Goal: Obtain resource: Download file/media

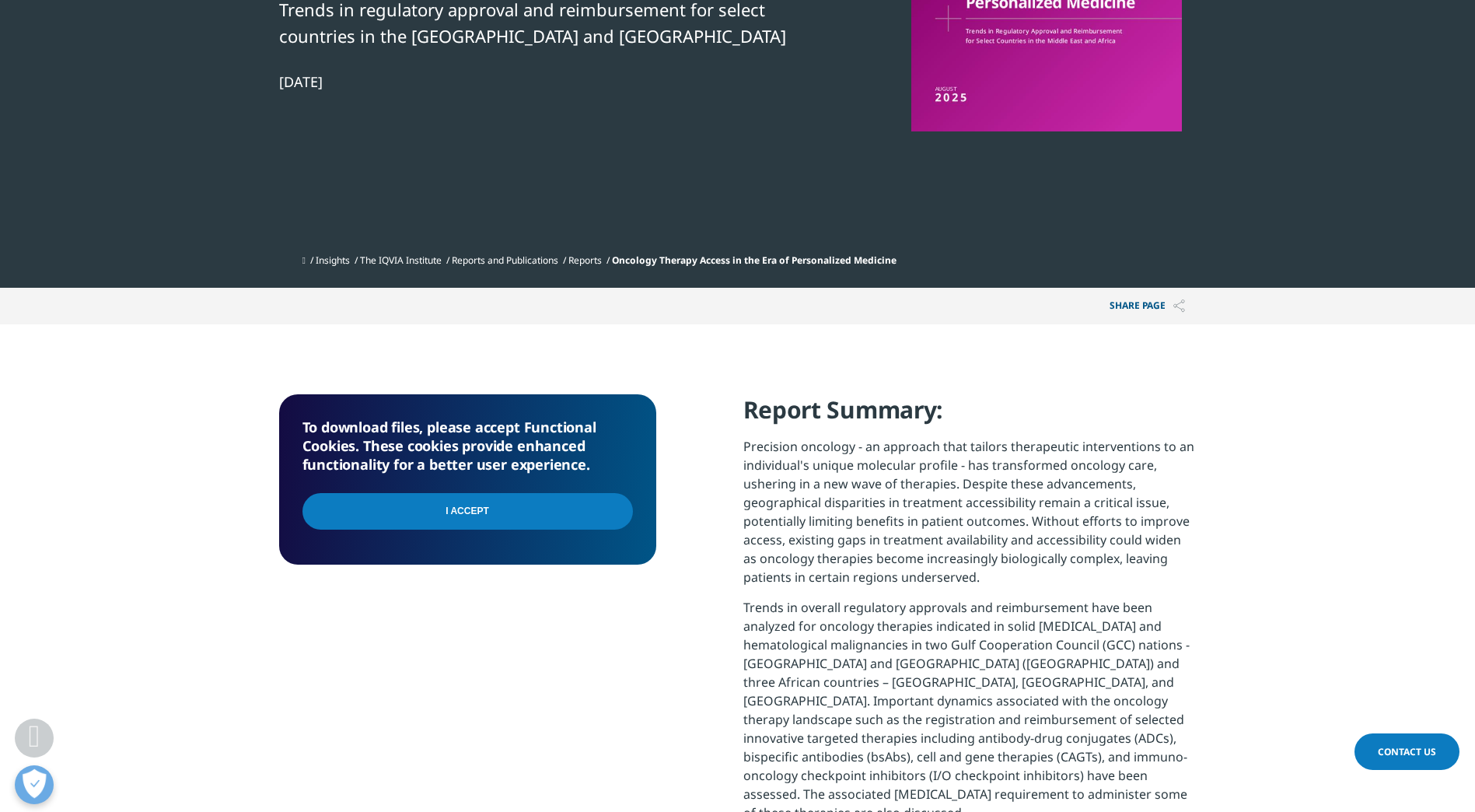
scroll to position [382, 0]
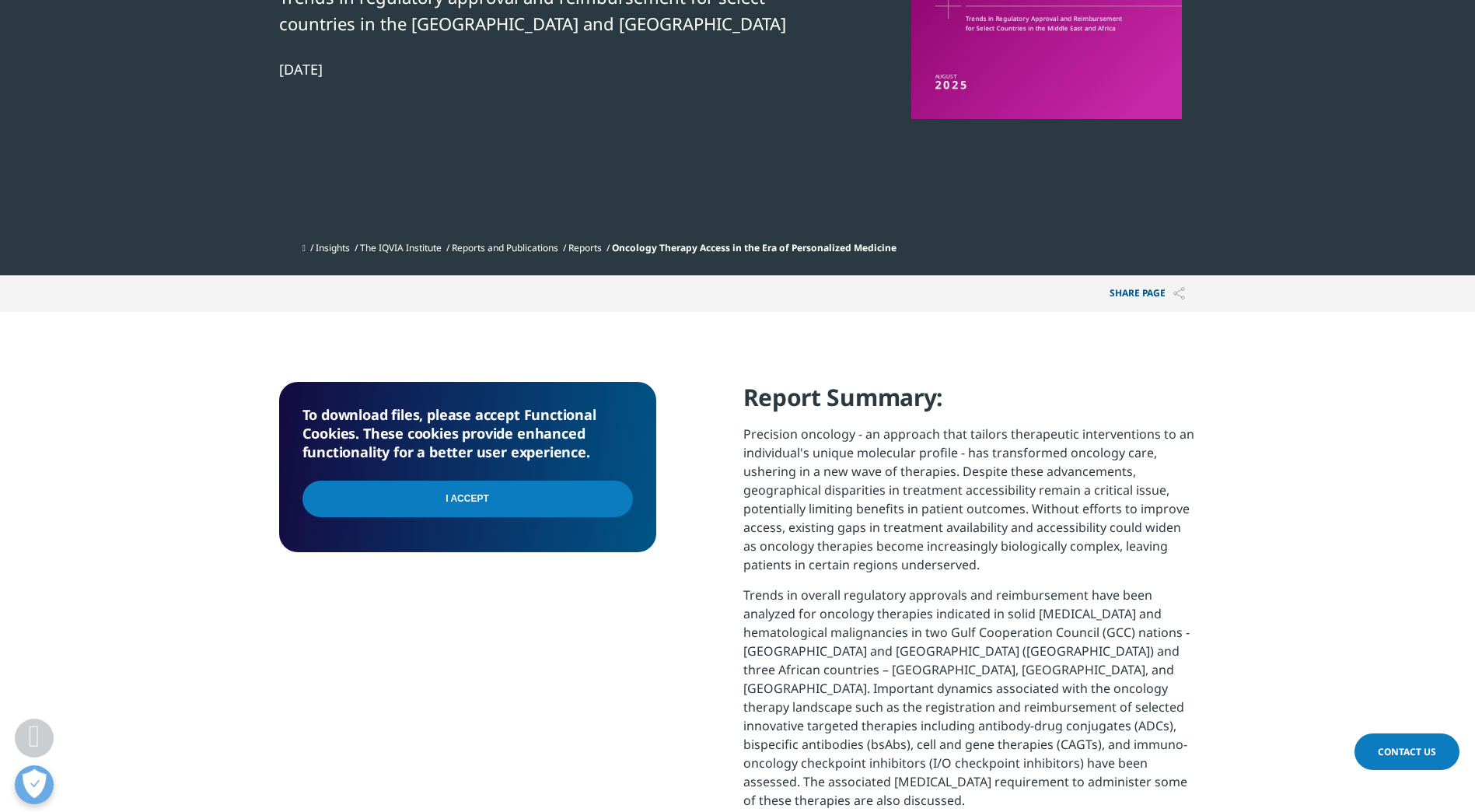
click at [552, 498] on input "I Accept" at bounding box center [468, 498] width 331 height 37
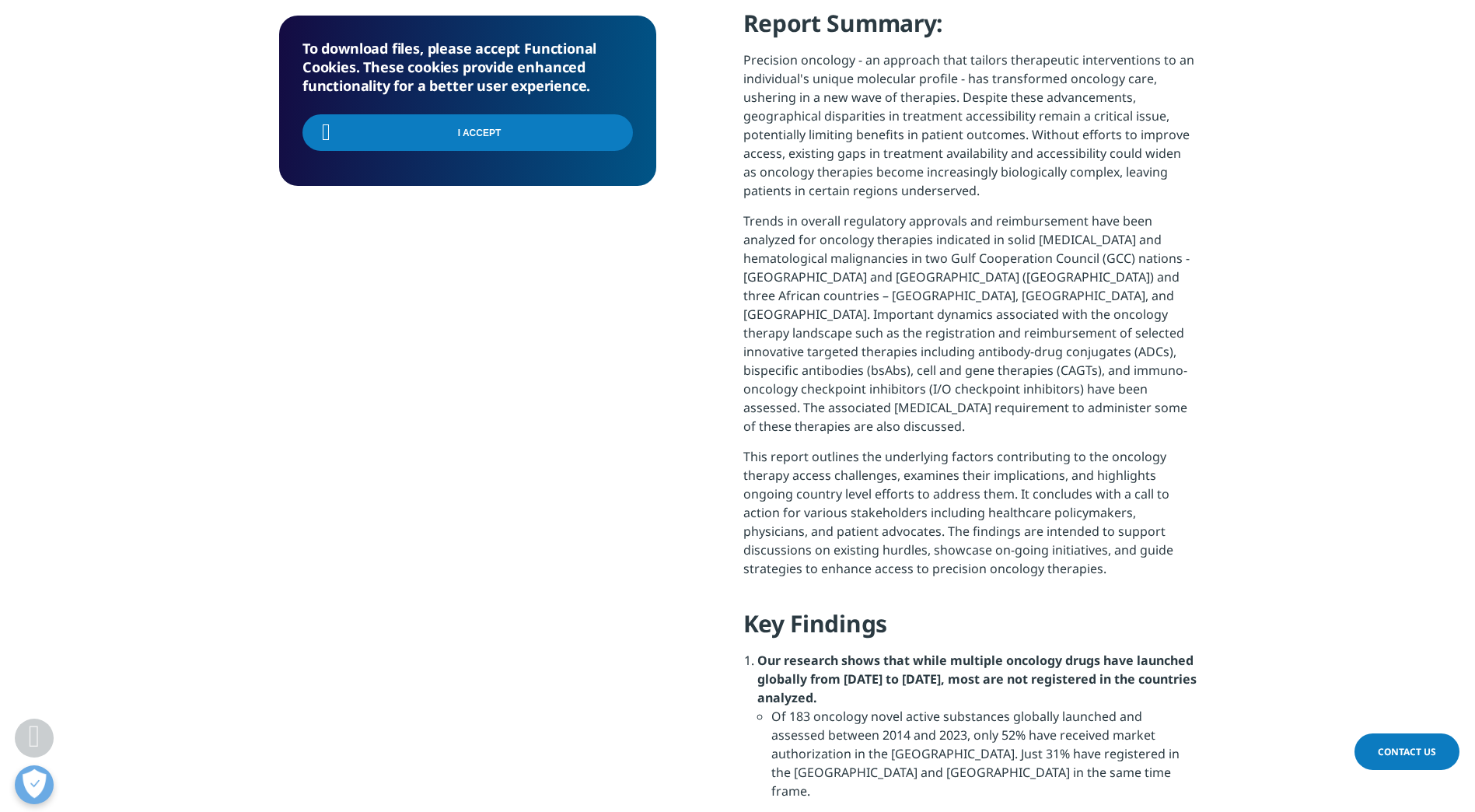
scroll to position [840, 0]
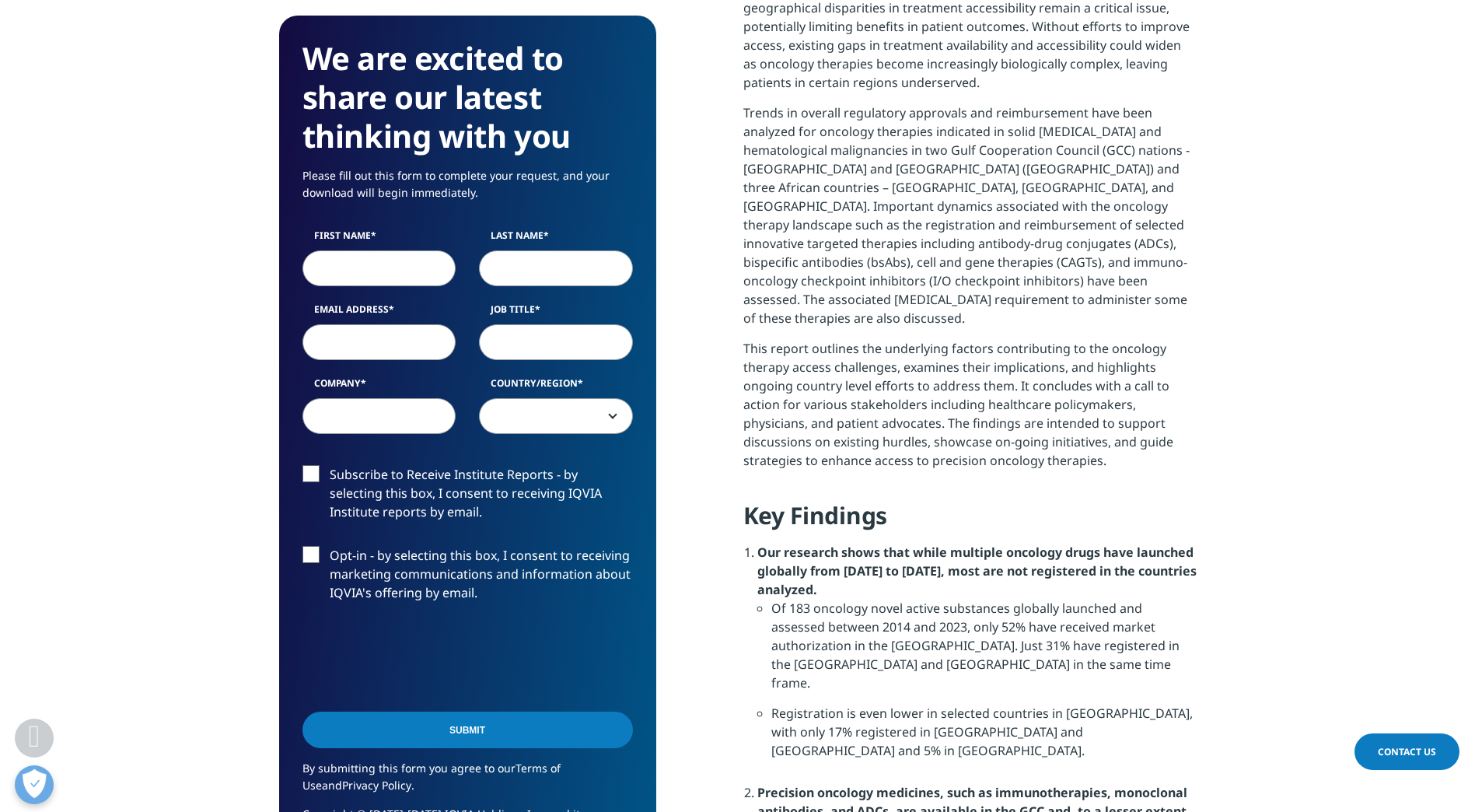
scroll to position [897, 0]
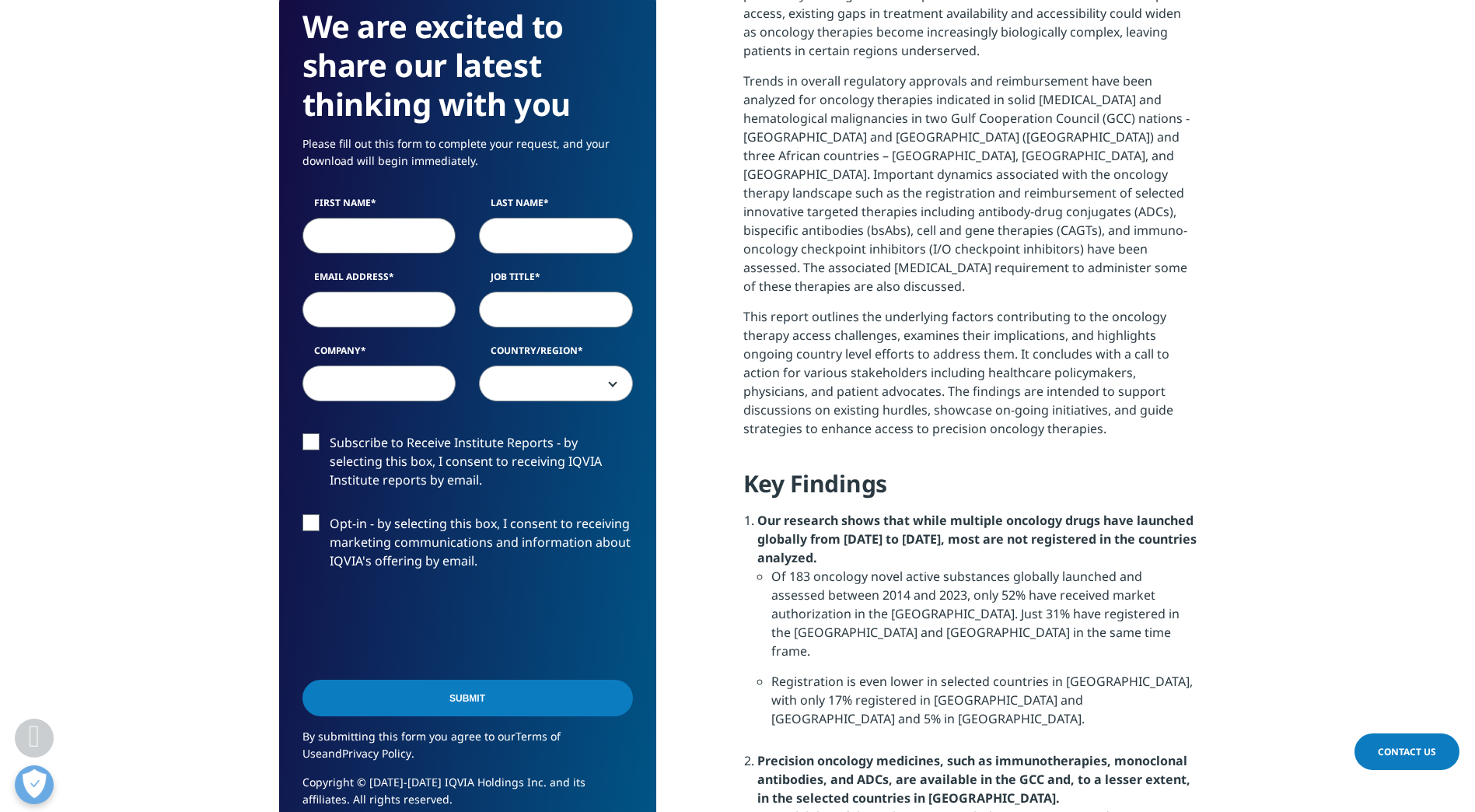
click at [393, 243] on input "First Name" at bounding box center [379, 236] width 154 height 36
type input "Rudolph"
type input "Pizzano"
type input "rudolphpizzano@roadmap-tech.com"
type input "RoadMap Technologies, Inc."
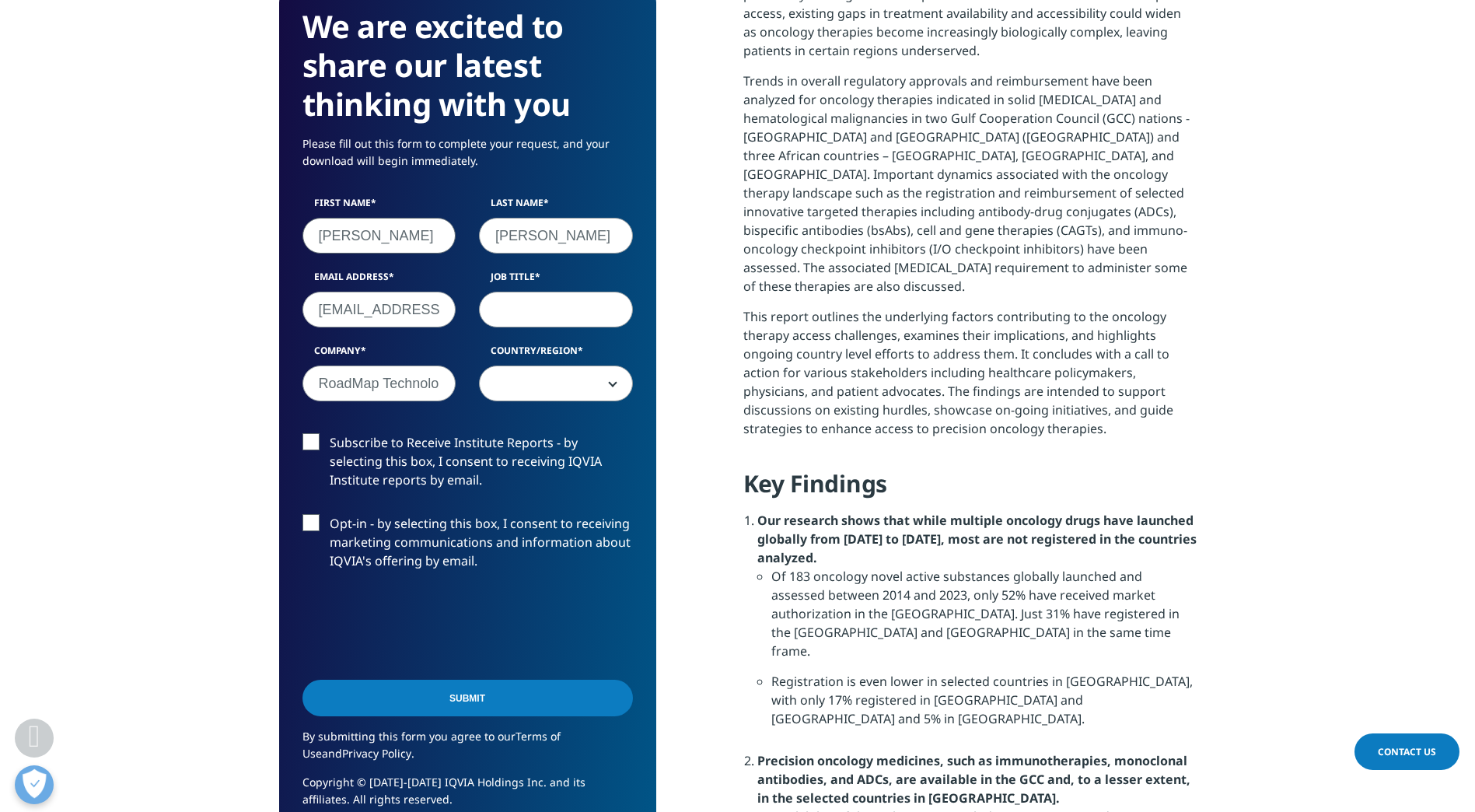
select select "[GEOGRAPHIC_DATA]"
click at [553, 318] on input "Job Title" at bounding box center [556, 310] width 154 height 36
type input "President"
click at [319, 443] on label "Subscribe to Receive Institute Reports - by selecting this box, I consent to re…" at bounding box center [468, 466] width 331 height 64
click at [330, 433] on input "Subscribe to Receive Institute Reports - by selecting this box, I consent to re…" at bounding box center [330, 433] width 0 height 0
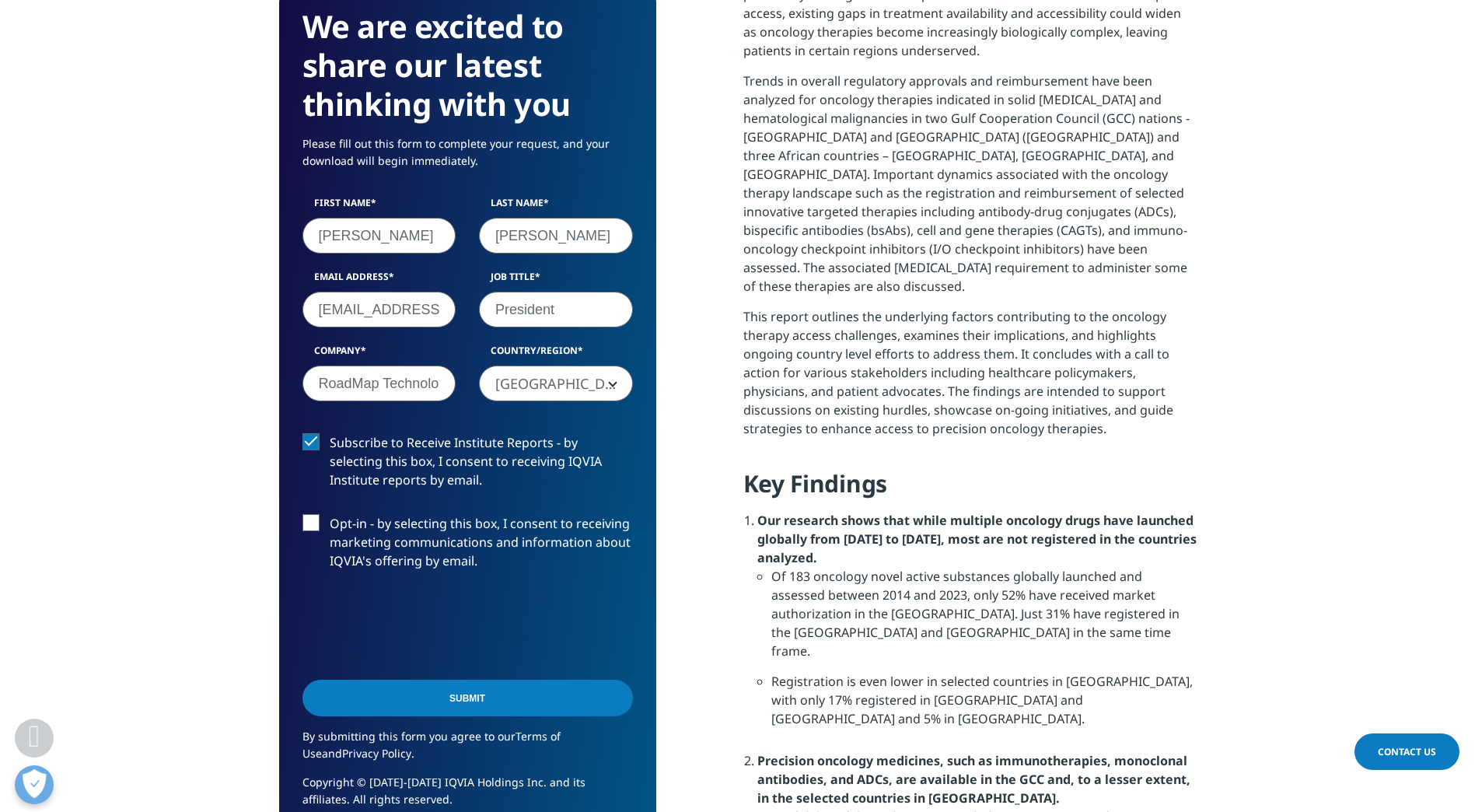
click at [316, 517] on label "Opt-in - by selecting this box, I consent to receiving marketing communications…" at bounding box center [468, 546] width 331 height 64
click at [330, 514] on input "Opt-in - by selecting this box, I consent to receiving marketing communications…" at bounding box center [330, 514] width 0 height 0
click at [449, 702] on input "Submit" at bounding box center [468, 698] width 331 height 37
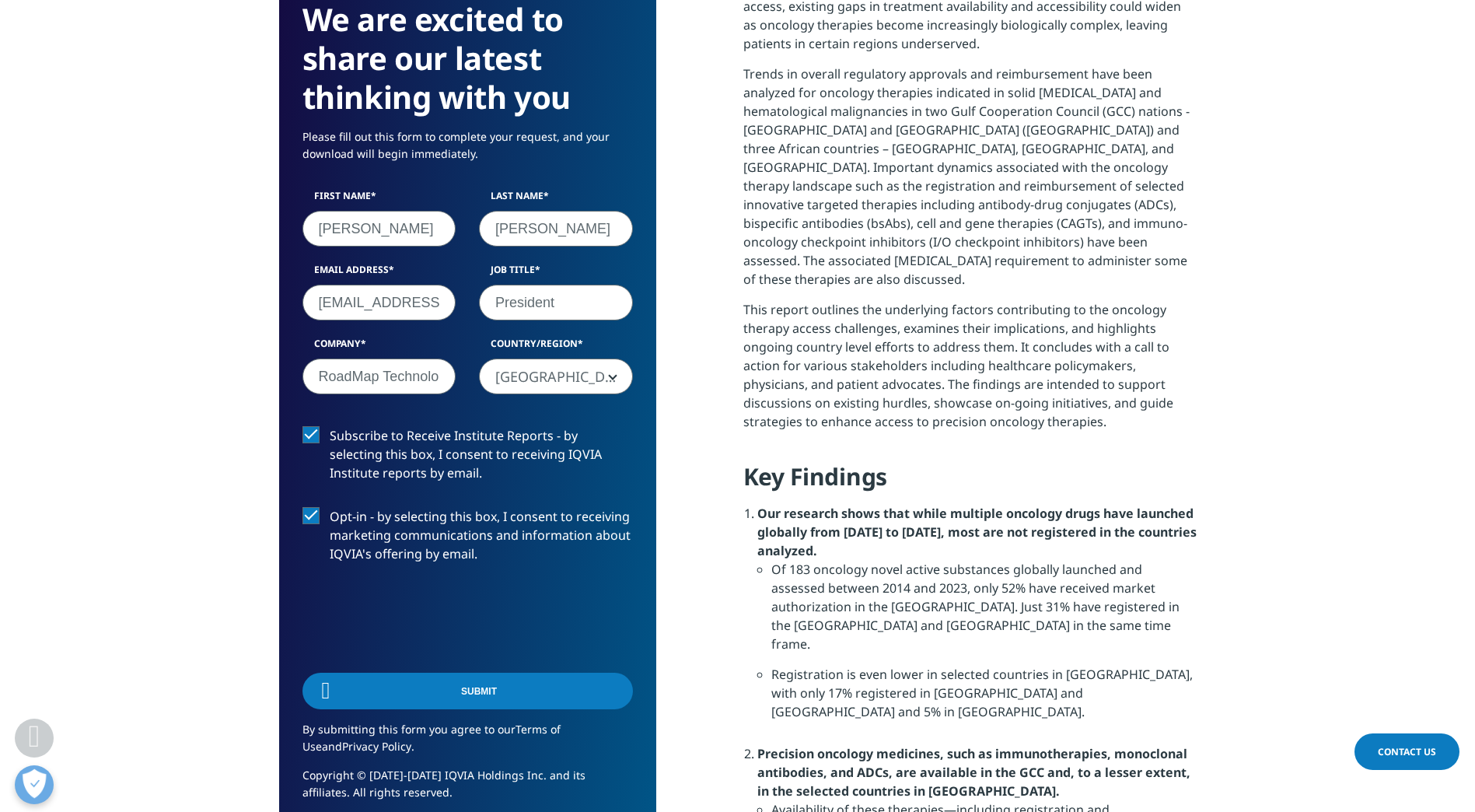
scroll to position [8, 8]
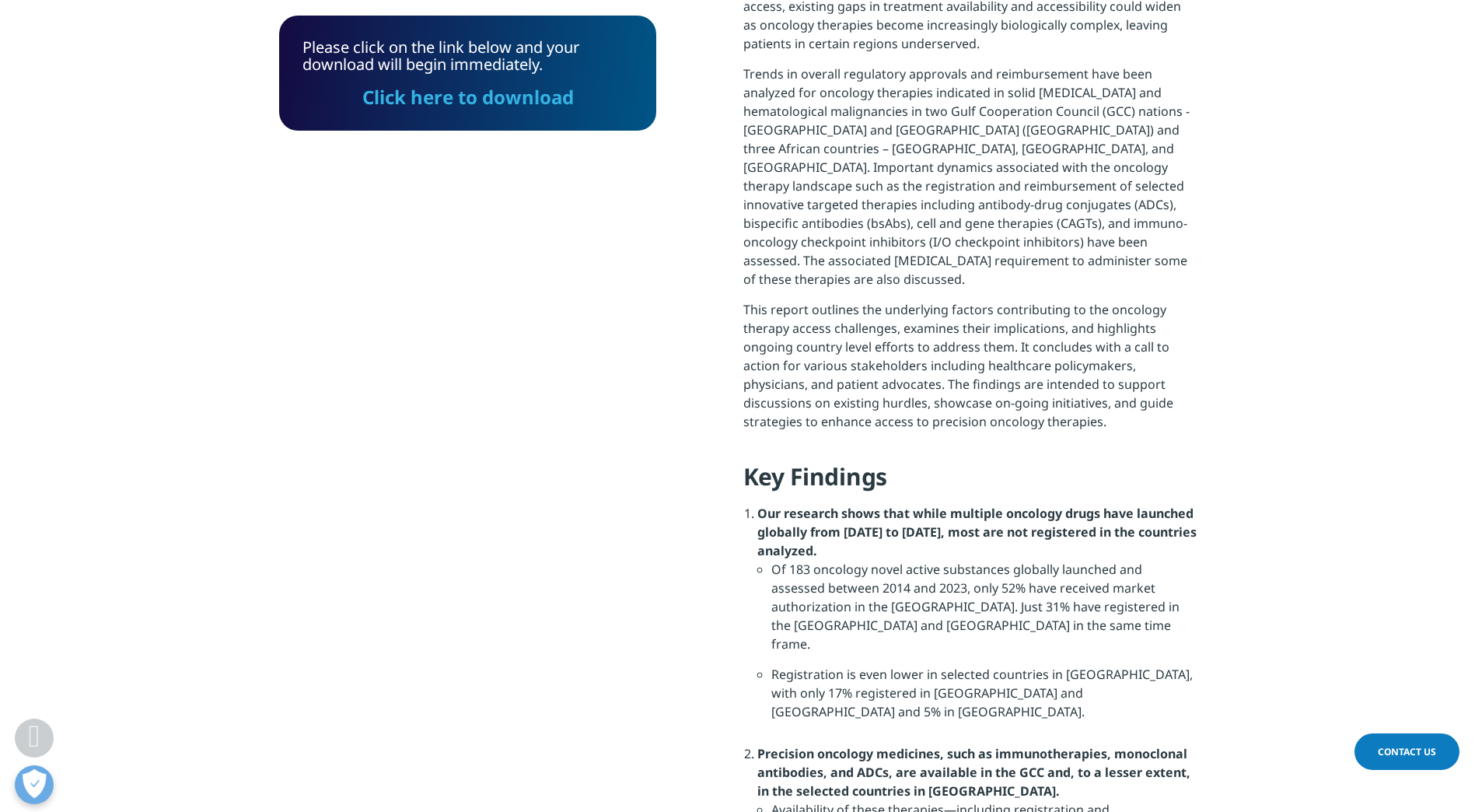
click at [482, 102] on link "Click here to download" at bounding box center [468, 96] width 212 height 26
